Goal: Task Accomplishment & Management: Complete application form

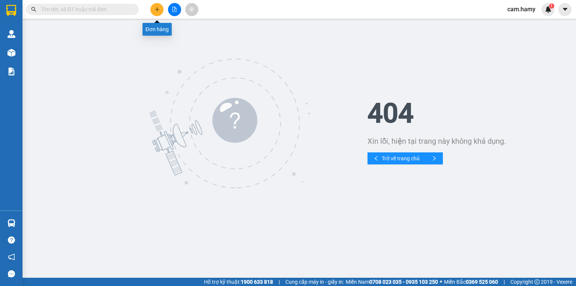
click at [157, 11] on icon "plus" at bounding box center [157, 9] width 0 height 4
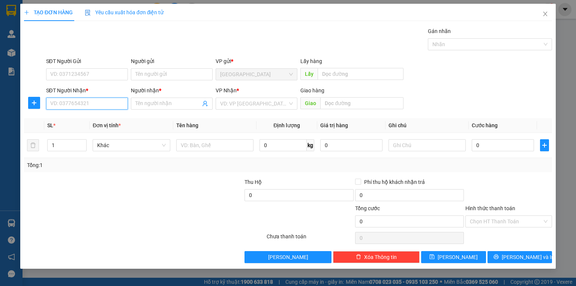
click at [100, 102] on input "SĐT Người Nhận *" at bounding box center [87, 103] width 82 height 12
type input "0973548654"
click at [91, 117] on div "0973548654 - SANG" at bounding box center [87, 118] width 73 height 8
type input "SANG"
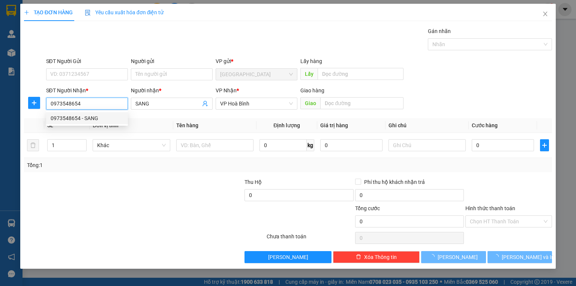
type input "100.000"
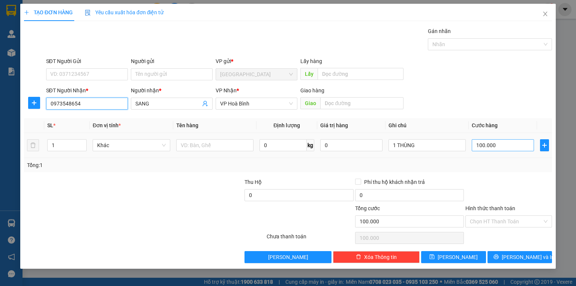
type input "0973548654"
click at [499, 144] on input "100.000" at bounding box center [503, 145] width 62 height 12
type input "0"
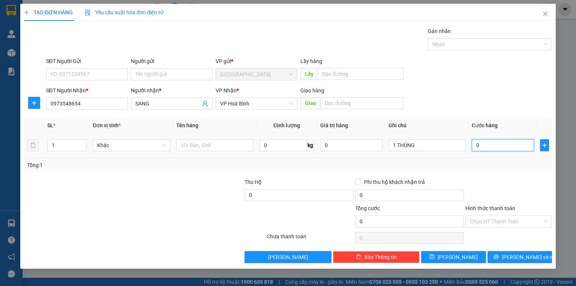
type input "7"
type input "07"
type input "70"
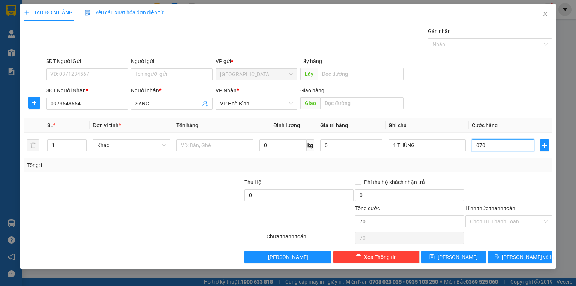
type input "070"
type input "70.000"
click at [498, 206] on label "Hình thức thanh toán" at bounding box center [490, 208] width 50 height 6
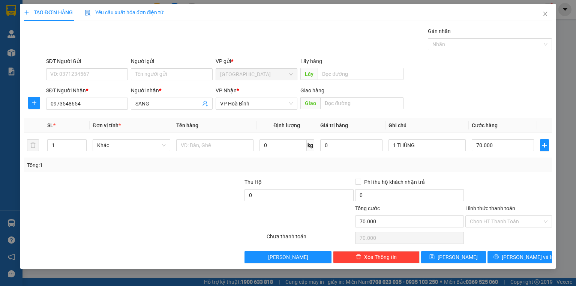
click at [498, 216] on input "Hình thức thanh toán" at bounding box center [506, 221] width 72 height 11
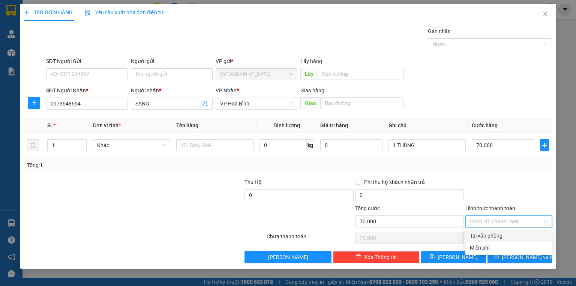
click at [495, 235] on div "Tại văn phòng" at bounding box center [509, 235] width 78 height 8
type input "0"
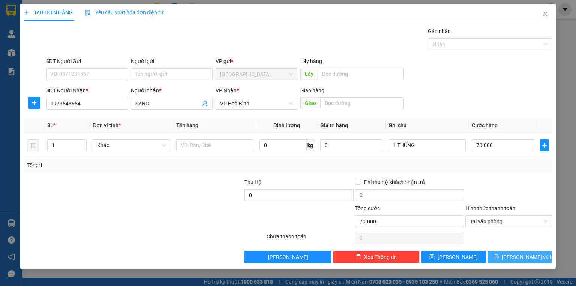
click at [502, 253] on button "[PERSON_NAME] và In" at bounding box center [519, 257] width 65 height 12
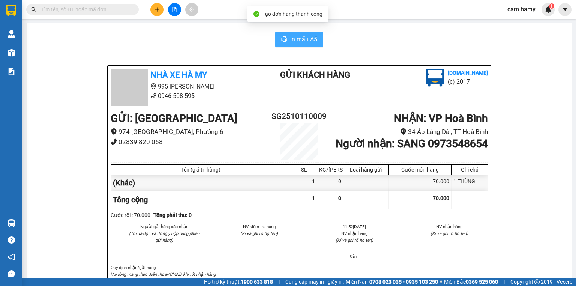
click at [306, 39] on span "In mẫu A5" at bounding box center [303, 38] width 27 height 9
click at [304, 40] on span "In mẫu A5" at bounding box center [303, 38] width 27 height 9
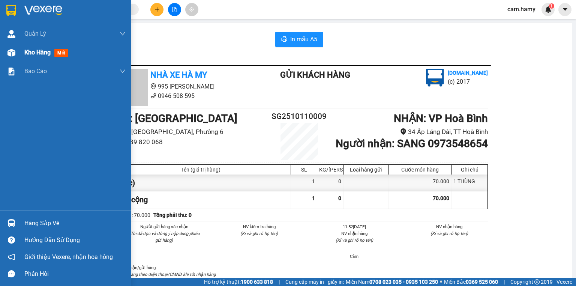
click at [34, 51] on span "Kho hàng" at bounding box center [37, 52] width 26 height 7
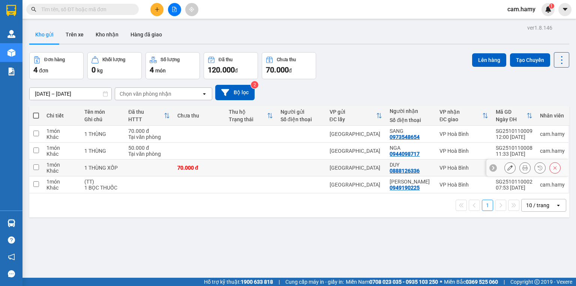
click at [36, 166] on input "checkbox" at bounding box center [36, 167] width 6 height 6
checkbox input "true"
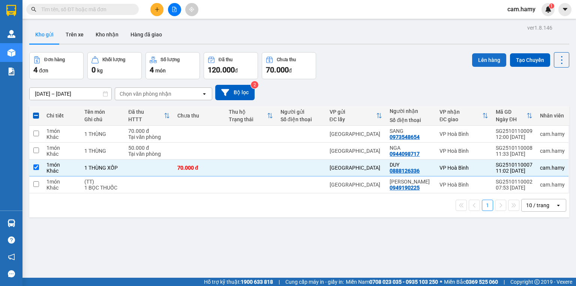
click at [481, 56] on button "Lên hàng" at bounding box center [489, 59] width 34 height 13
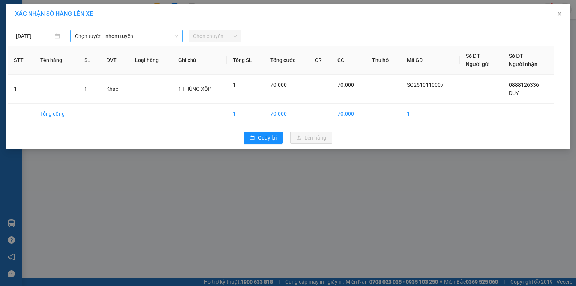
click at [136, 38] on span "Chọn tuyến - nhóm tuyến" at bounding box center [126, 35] width 103 height 11
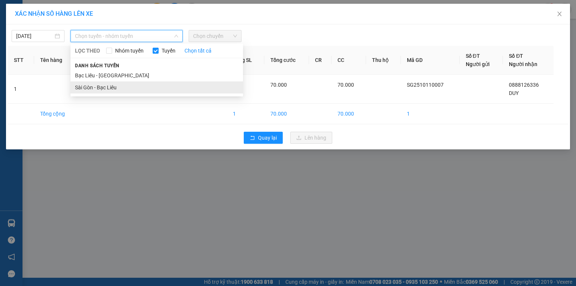
click at [112, 85] on li "Sài Gòn - Bạc Liêu" at bounding box center [156, 87] width 172 height 12
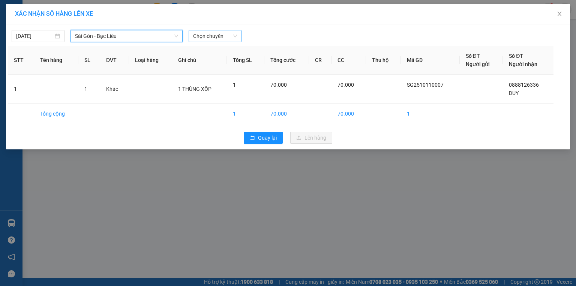
click at [205, 37] on span "Chọn chuyến" at bounding box center [215, 35] width 44 height 11
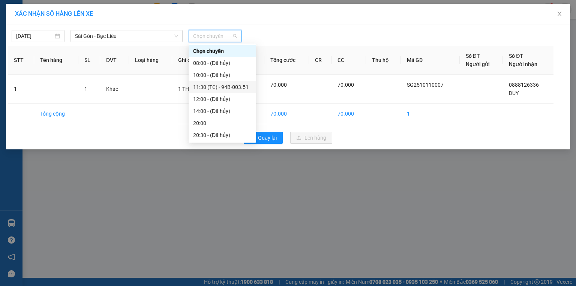
click at [236, 84] on div "11:30 (TC) - 94B-003.51" at bounding box center [222, 87] width 58 height 8
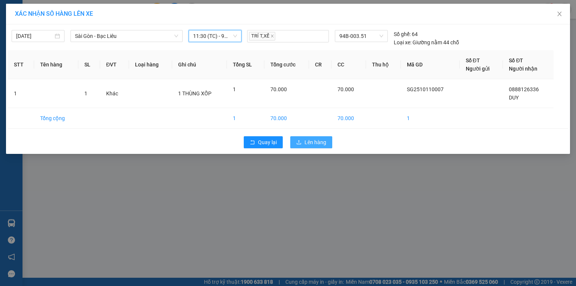
click at [309, 141] on span "Lên hàng" at bounding box center [315, 142] width 22 height 8
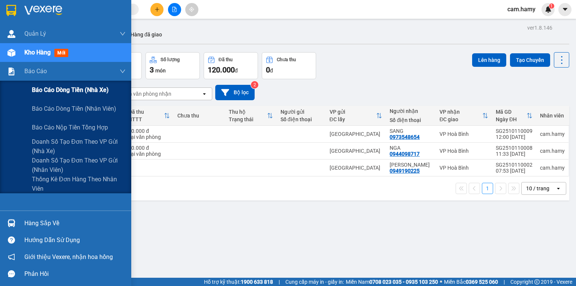
click at [46, 87] on span "Báo cáo dòng tiền (nhà xe)" at bounding box center [70, 89] width 77 height 9
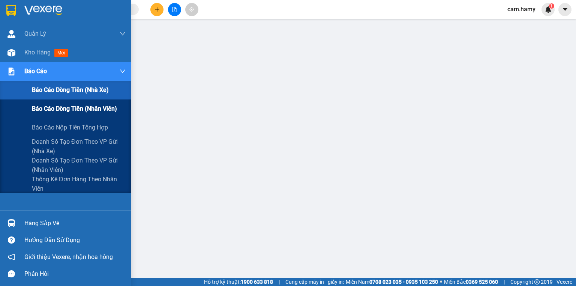
click at [56, 107] on span "Báo cáo dòng tiền (nhân viên)" at bounding box center [74, 108] width 85 height 9
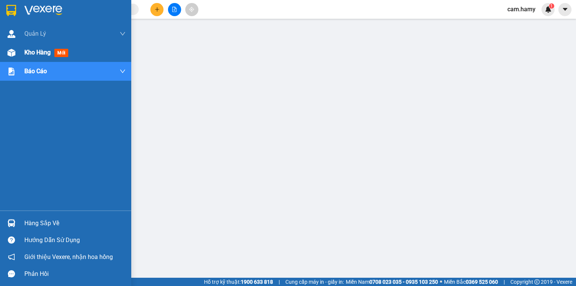
click at [45, 51] on span "Kho hàng" at bounding box center [37, 52] width 26 height 7
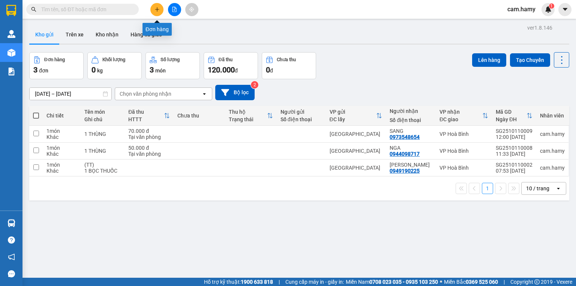
click at [157, 10] on icon "plus" at bounding box center [157, 9] width 0 height 4
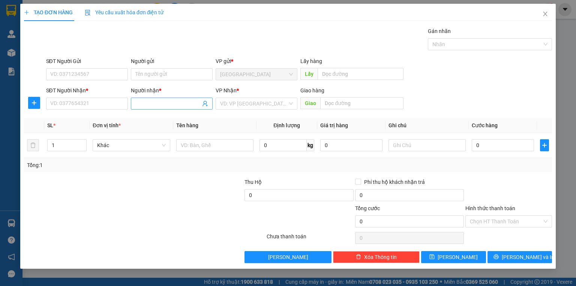
click at [141, 105] on input "Người nhận *" at bounding box center [167, 103] width 65 height 8
click at [147, 105] on input "Người nhận *" at bounding box center [167, 103] width 65 height 8
type input "947"
click at [92, 103] on input "SĐT Người Nhận *" at bounding box center [87, 103] width 82 height 12
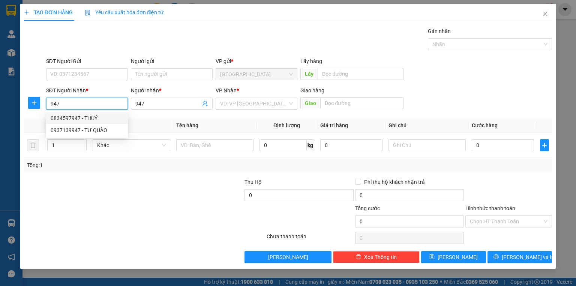
click at [93, 119] on div "0834597947 - THUÝ" at bounding box center [87, 118] width 73 height 8
type input "0834597947"
type input "THUÝ"
type input "60.000"
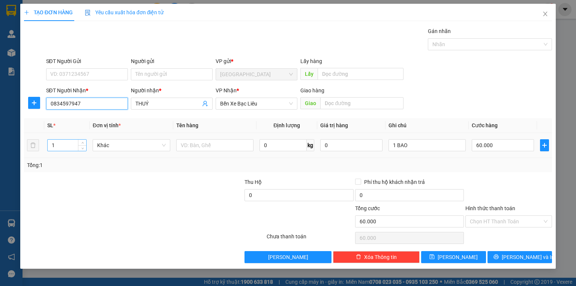
type input "0834597947"
click at [55, 145] on input "1" at bounding box center [67, 144] width 39 height 11
type input "3"
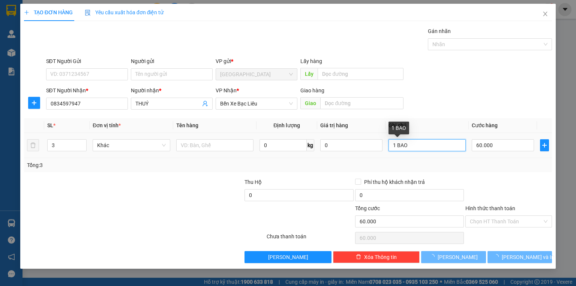
click at [407, 147] on input "1 BAO" at bounding box center [426, 145] width 77 height 12
type input "1"
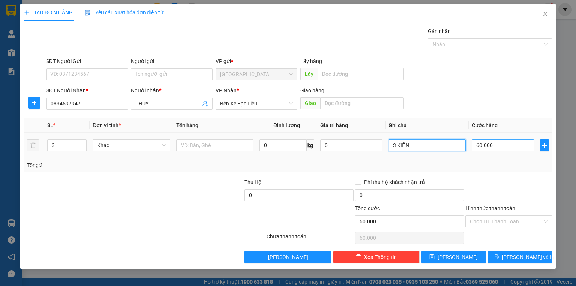
type input "3 KIỆN"
click at [496, 145] on input "60.000" at bounding box center [503, 145] width 62 height 12
type input "0"
click at [492, 147] on input "0" at bounding box center [503, 145] width 62 height 12
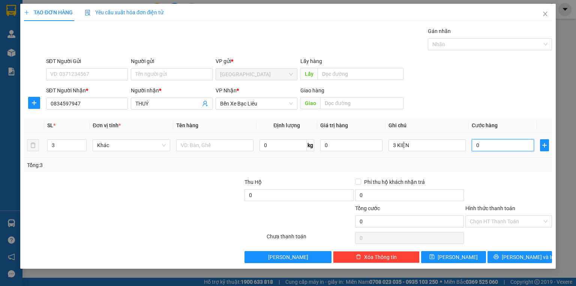
click at [492, 147] on input "0" at bounding box center [503, 145] width 62 height 12
type input "02"
type input "2"
click at [493, 145] on input "02" at bounding box center [503, 145] width 62 height 12
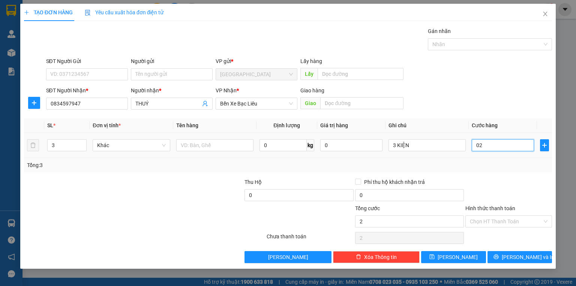
type input "0"
type input "2"
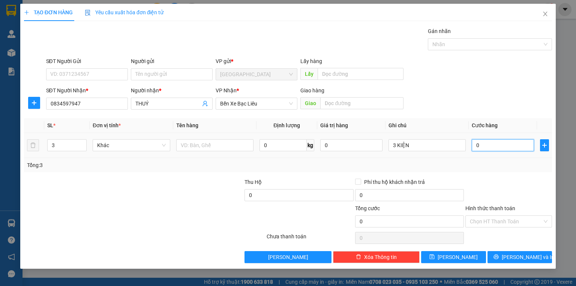
type input "02"
type input "22"
type input "02"
type input "2"
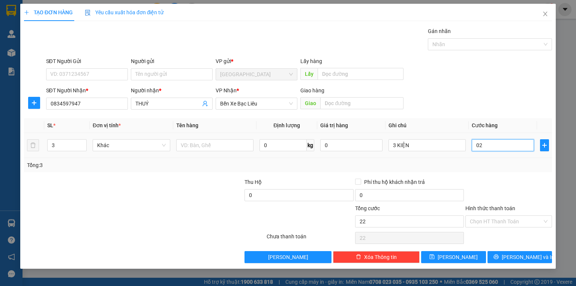
type input "2"
type input "0"
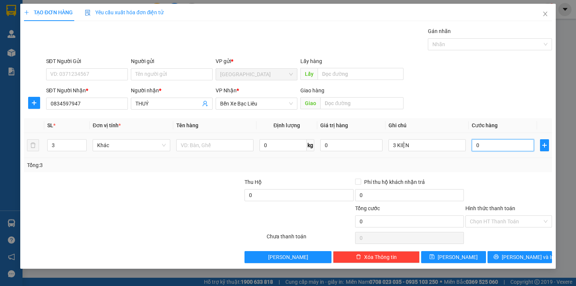
type input "2"
type input "02"
type input "22"
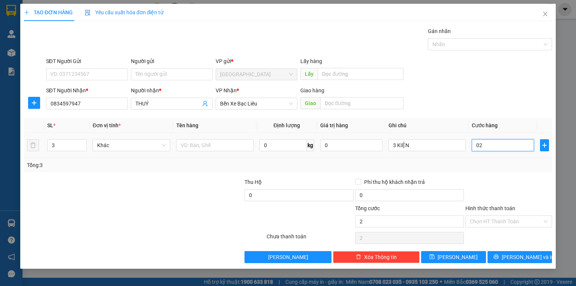
type input "022"
type input "220"
type input "0.220"
type input "220.000"
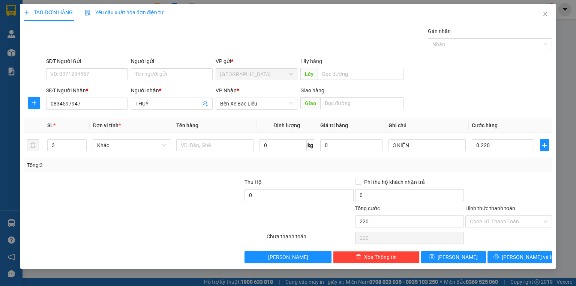
type input "220.000"
click at [480, 171] on div "Tổng: 3" at bounding box center [288, 165] width 528 height 14
click at [495, 207] on label "Hình thức thanh toán" at bounding box center [490, 208] width 50 height 6
click at [495, 216] on input "Hình thức thanh toán" at bounding box center [506, 221] width 72 height 11
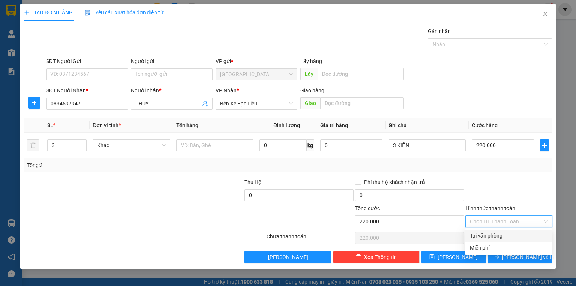
click at [494, 234] on div "Tại văn phòng" at bounding box center [509, 235] width 78 height 8
type input "0"
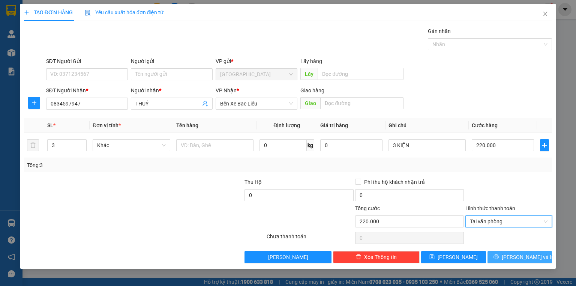
click at [500, 256] on button "[PERSON_NAME] và In" at bounding box center [519, 257] width 65 height 12
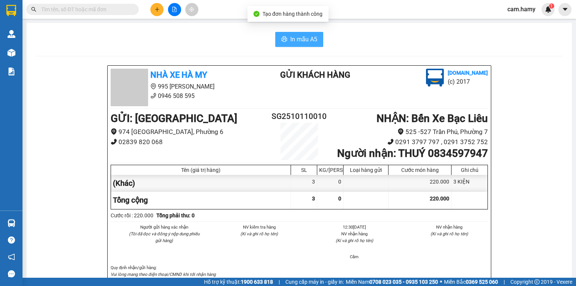
click at [304, 34] on button "In mẫu A5" at bounding box center [299, 39] width 48 height 15
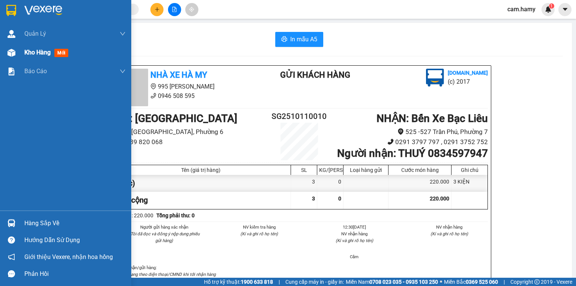
click at [30, 54] on span "Kho hàng" at bounding box center [37, 52] width 26 height 7
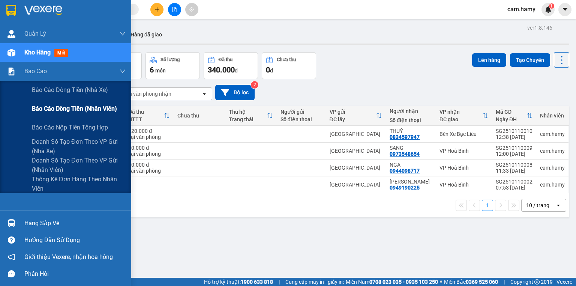
click at [67, 105] on span "Báo cáo dòng tiền (nhân viên)" at bounding box center [74, 108] width 85 height 9
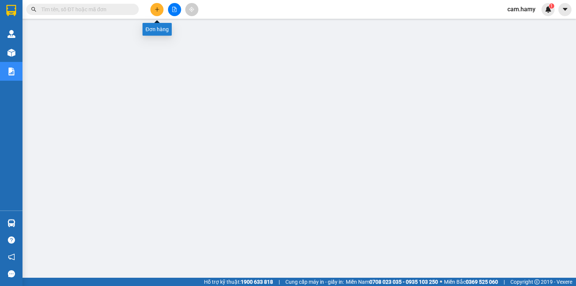
click at [156, 9] on icon "plus" at bounding box center [156, 9] width 5 height 5
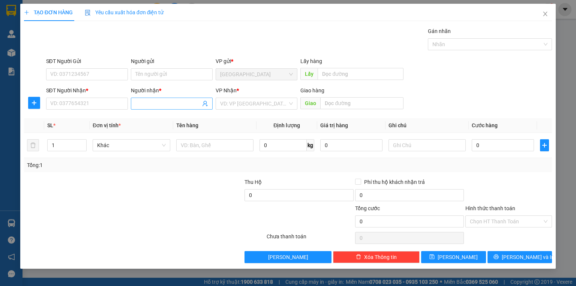
click at [145, 105] on input "Người nhận *" at bounding box center [167, 103] width 65 height 8
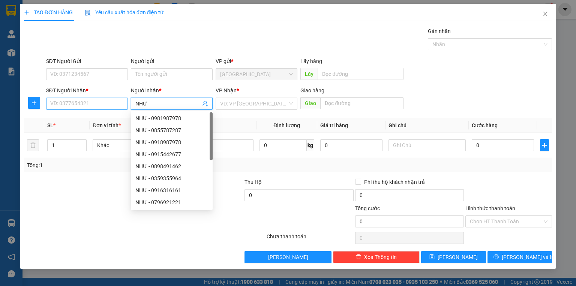
type input "NHƯ"
click at [112, 102] on input "SĐT Người Nhận *" at bounding box center [87, 103] width 82 height 12
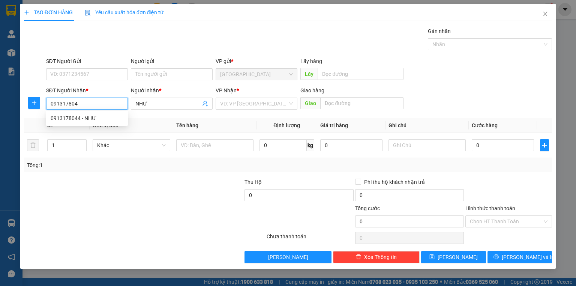
type input "0913178044"
click at [88, 120] on div "0913178044 - NHƯ" at bounding box center [87, 118] width 73 height 8
type input "NHƯ"
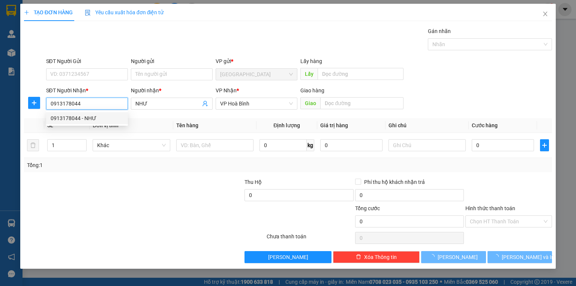
type input "30.000"
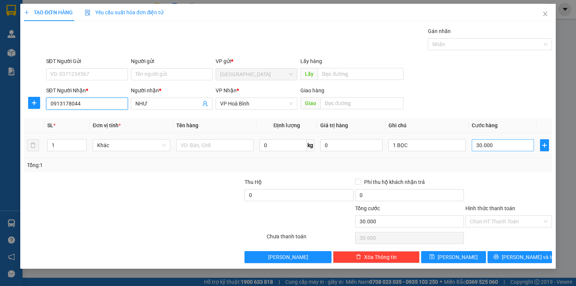
type input "0913178044"
click at [493, 142] on input "30.000" at bounding box center [503, 145] width 62 height 12
type input "0"
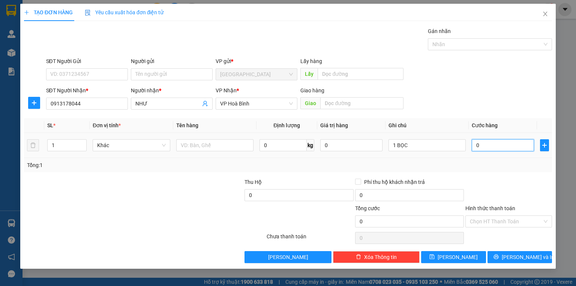
type input "4"
type input "04"
type input "40"
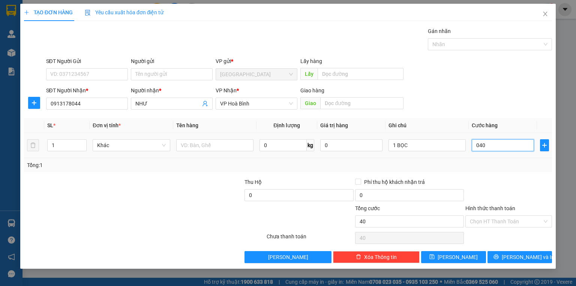
type input "040"
type input "40.000"
click at [477, 159] on div "Tổng: 1" at bounding box center [288, 165] width 528 height 14
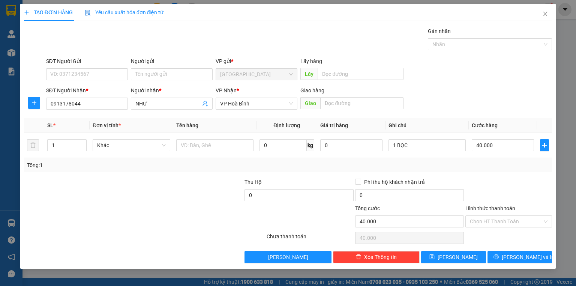
click at [492, 206] on label "Hình thức thanh toán" at bounding box center [490, 208] width 50 height 6
click at [492, 216] on input "Hình thức thanh toán" at bounding box center [506, 221] width 72 height 11
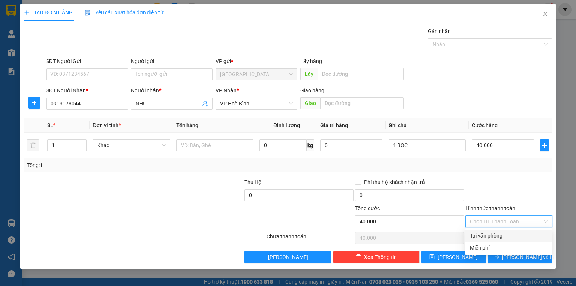
click at [494, 236] on div "Tại văn phòng" at bounding box center [509, 235] width 78 height 8
type input "0"
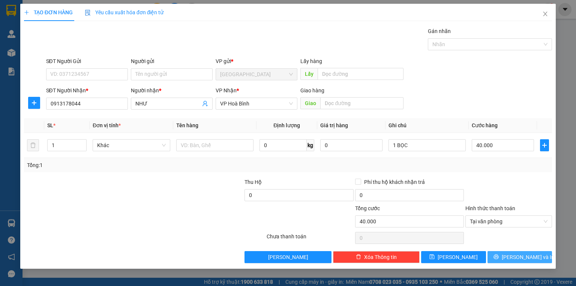
click at [503, 258] on button "[PERSON_NAME] và In" at bounding box center [519, 257] width 65 height 12
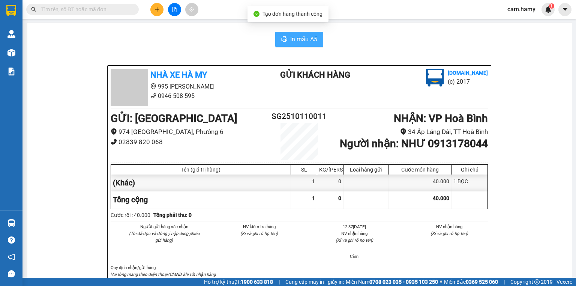
click at [297, 40] on span "In mẫu A5" at bounding box center [303, 38] width 27 height 9
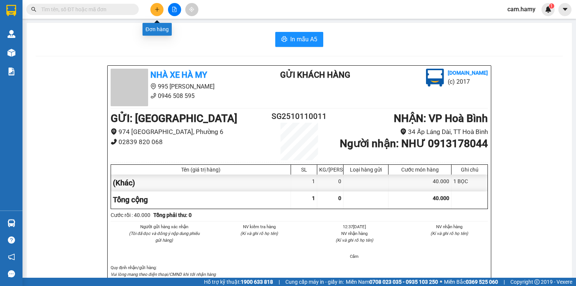
click at [159, 10] on icon "plus" at bounding box center [156, 9] width 5 height 5
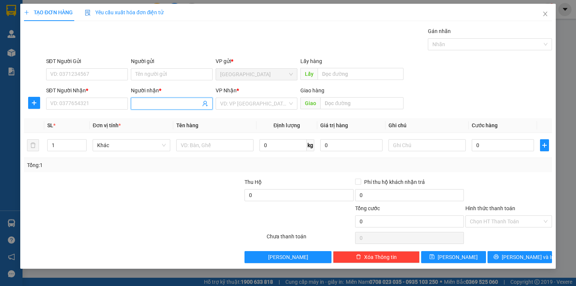
click at [157, 104] on input "Người nhận *" at bounding box center [167, 103] width 65 height 8
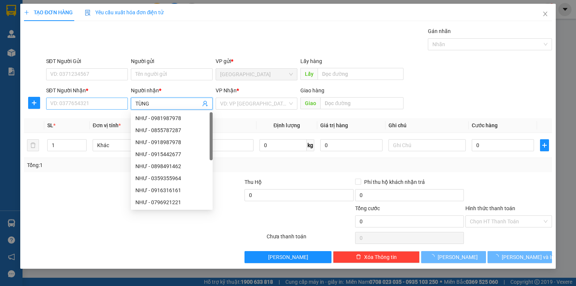
type input "TÙNG"
click at [109, 106] on input "SĐT Người Nhận *" at bounding box center [87, 103] width 82 height 12
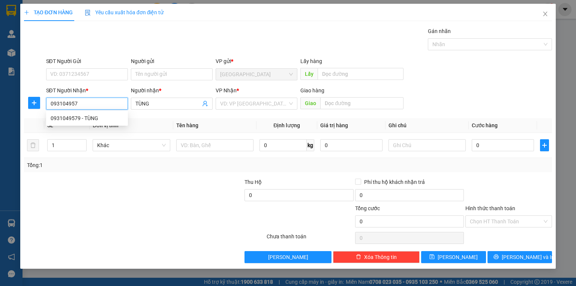
type input "0931049579"
click at [97, 117] on div "0931049579 - TÙNG" at bounding box center [87, 118] width 73 height 8
type input "50.000"
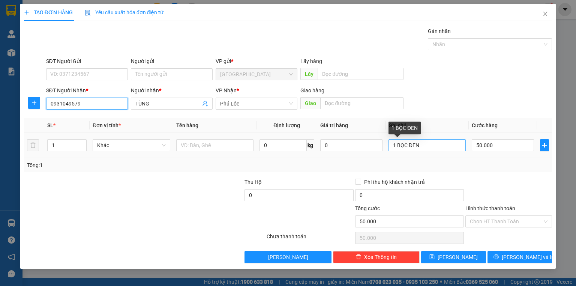
type input "0931049579"
click at [422, 145] on input "1 BỌC ĐEN" at bounding box center [426, 145] width 77 height 12
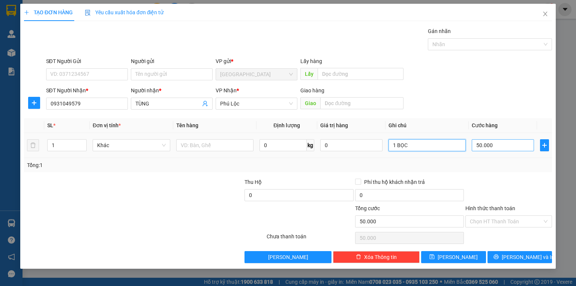
type input "1 BỌC"
click at [499, 145] on input "50.000" at bounding box center [503, 145] width 62 height 12
type input "0"
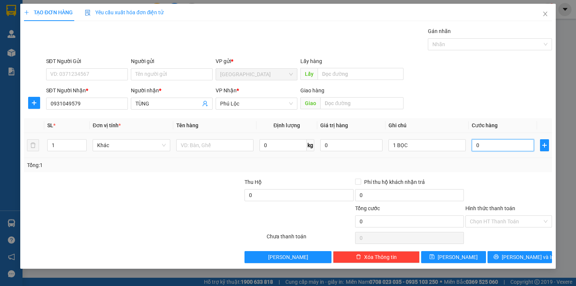
type input "4"
type input "04"
type input "40"
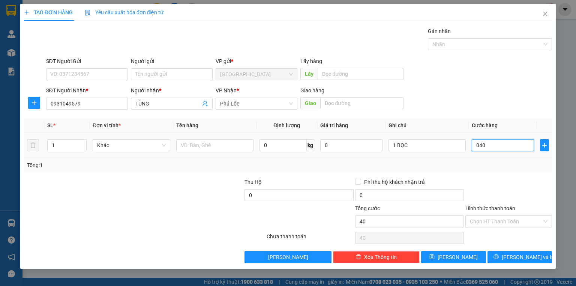
type input "040"
click at [482, 166] on div "Tổng: 1" at bounding box center [288, 165] width 522 height 8
type input "40.000"
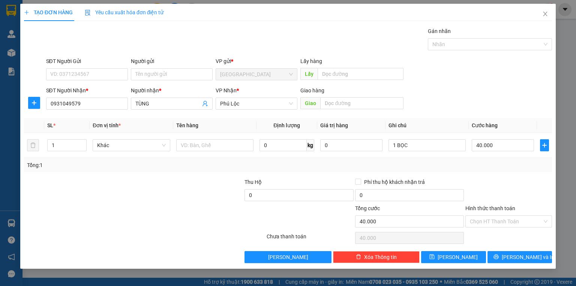
click at [502, 209] on label "Hình thức thanh toán" at bounding box center [490, 208] width 50 height 6
click at [502, 216] on input "Hình thức thanh toán" at bounding box center [506, 221] width 72 height 11
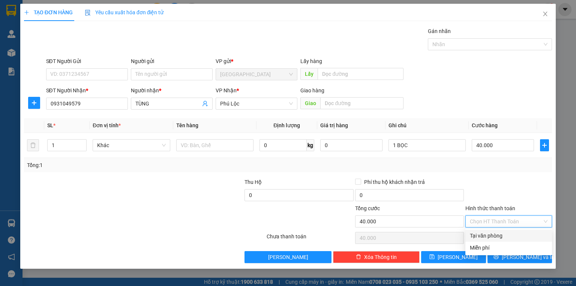
click at [498, 232] on div "Tại văn phòng" at bounding box center [509, 235] width 78 height 8
type input "0"
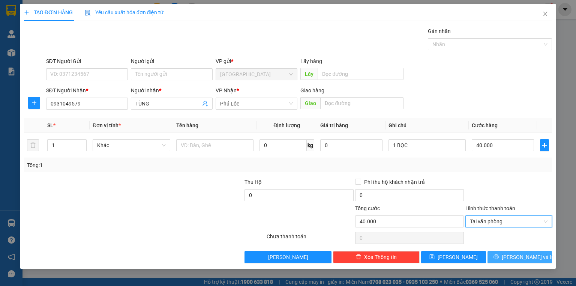
click at [500, 253] on button "[PERSON_NAME] và In" at bounding box center [519, 257] width 65 height 12
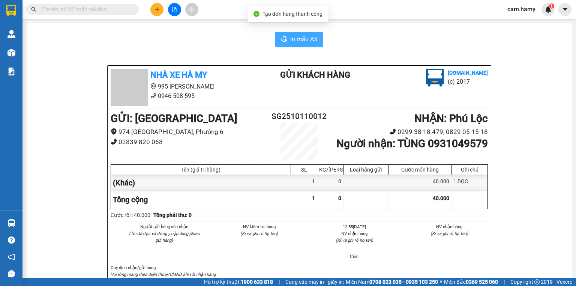
click at [290, 35] on span "In mẫu A5" at bounding box center [303, 38] width 27 height 9
